Goal: Task Accomplishment & Management: Use online tool/utility

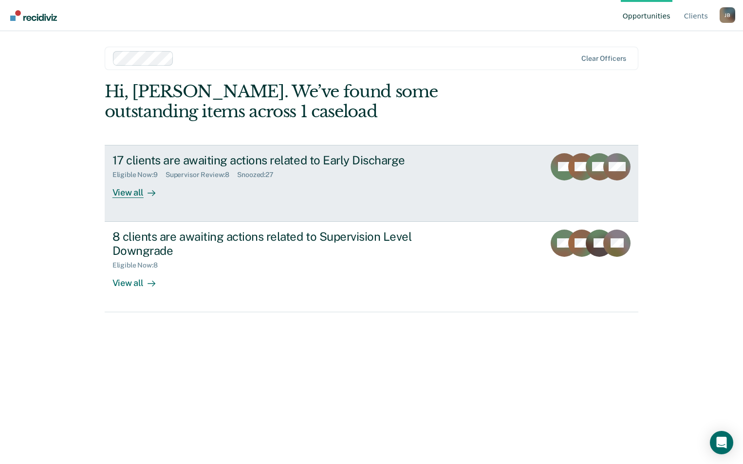
click at [148, 194] on icon at bounding box center [151, 193] width 8 height 8
